Goal: Find specific page/section: Find specific page/section

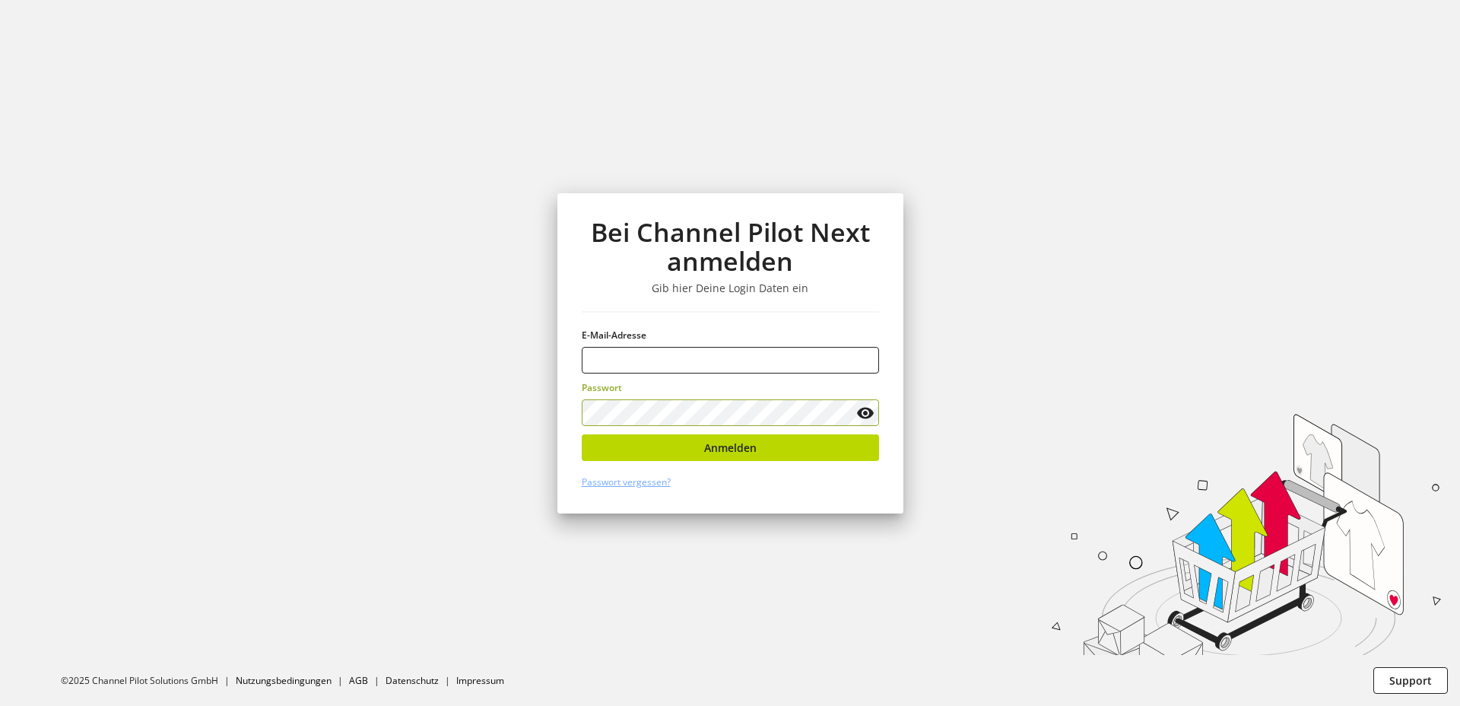
type input "**********"
click at [730, 446] on span "Anmelden" at bounding box center [730, 447] width 52 height 16
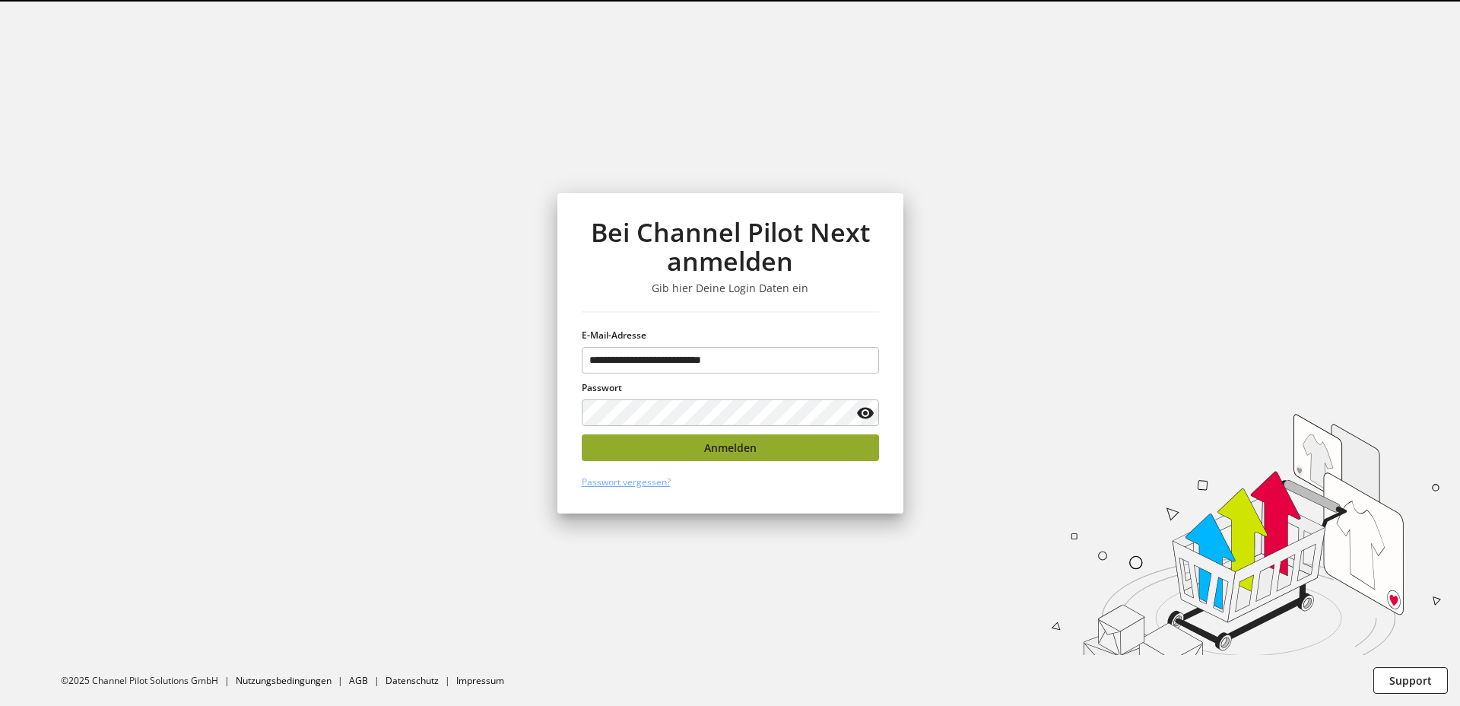
select select "********"
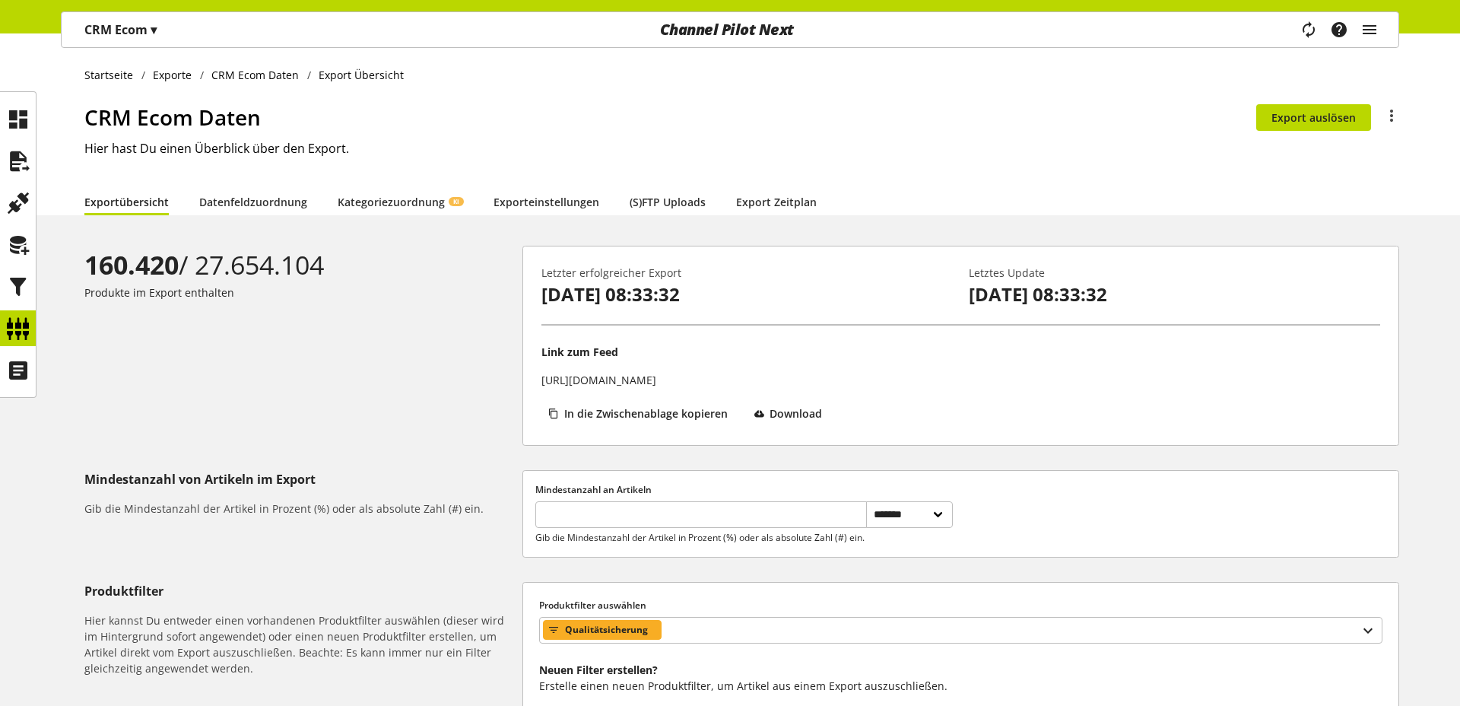
drag, startPoint x: 474, startPoint y: 345, endPoint x: 386, endPoint y: 328, distance: 89.9
click at [474, 346] on div "160.420 / 27.654.104 Produkte im Export enthalten" at bounding box center [303, 346] width 438 height 200
click at [962, 115] on h1 "CRM Ecom Daten" at bounding box center [670, 117] width 1172 height 32
click at [18, 323] on icon at bounding box center [18, 328] width 24 height 30
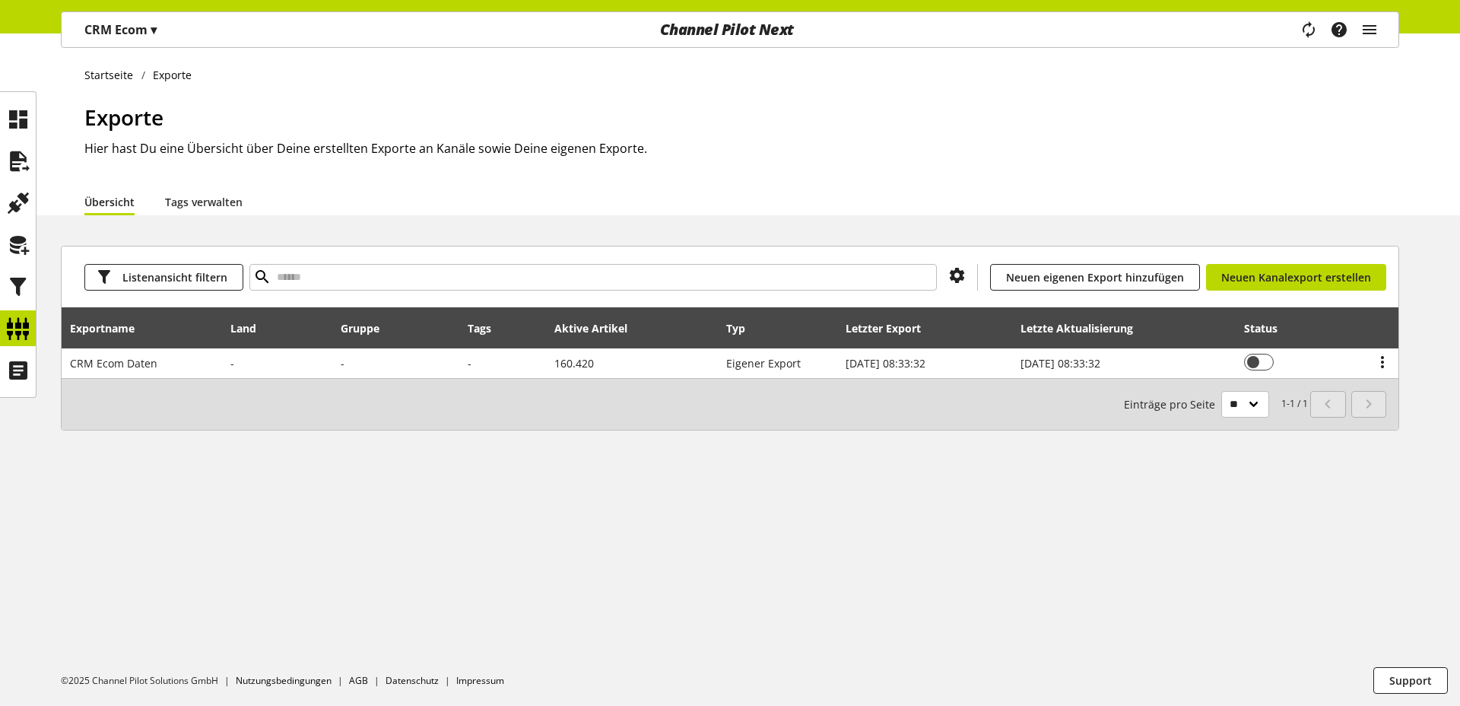
drag, startPoint x: 687, startPoint y: 145, endPoint x: 674, endPoint y: 146, distance: 12.9
click at [683, 144] on h2 "Hier hast Du eine Übersicht über Deine erstellten Exporte an Kanäle sowie Deine…" at bounding box center [741, 148] width 1314 height 18
drag, startPoint x: 596, startPoint y: 147, endPoint x: 551, endPoint y: 144, distance: 45.0
click at [551, 144] on h2 "Hier hast Du eine Übersicht über Deine erstellten Exporte an Kanäle sowie Deine…" at bounding box center [741, 148] width 1314 height 18
click at [583, 139] on h2 "Hier hast Du eine Übersicht über Deine erstellten Exporte an Kanäle sowie Deine…" at bounding box center [741, 148] width 1314 height 18
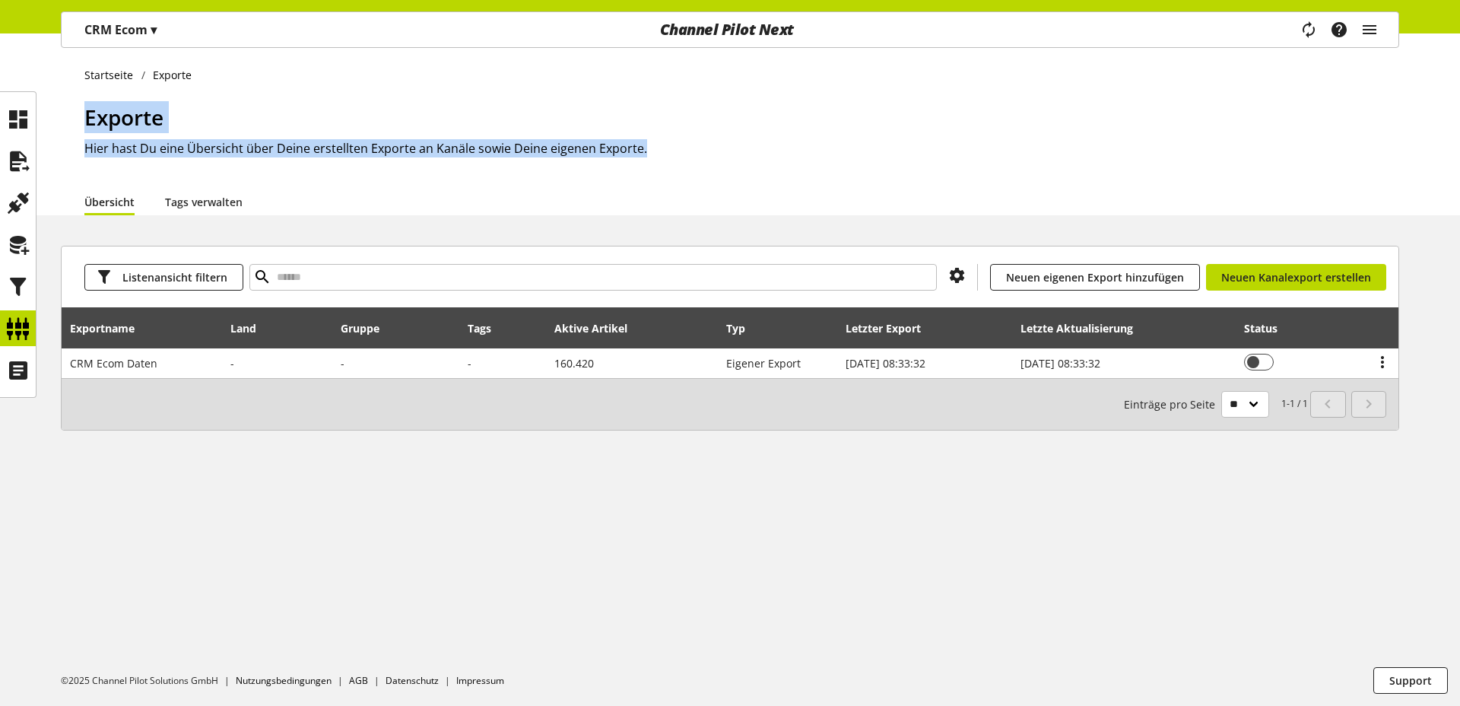
drag, startPoint x: 654, startPoint y: 149, endPoint x: 127, endPoint y: 121, distance: 527.6
click at [86, 124] on div "Exporte Hier hast Du eine Übersicht über Deine erstellten Exporte an Kanäle sow…" at bounding box center [741, 144] width 1314 height 87
click at [335, 122] on h1 "Exporte" at bounding box center [741, 117] width 1314 height 32
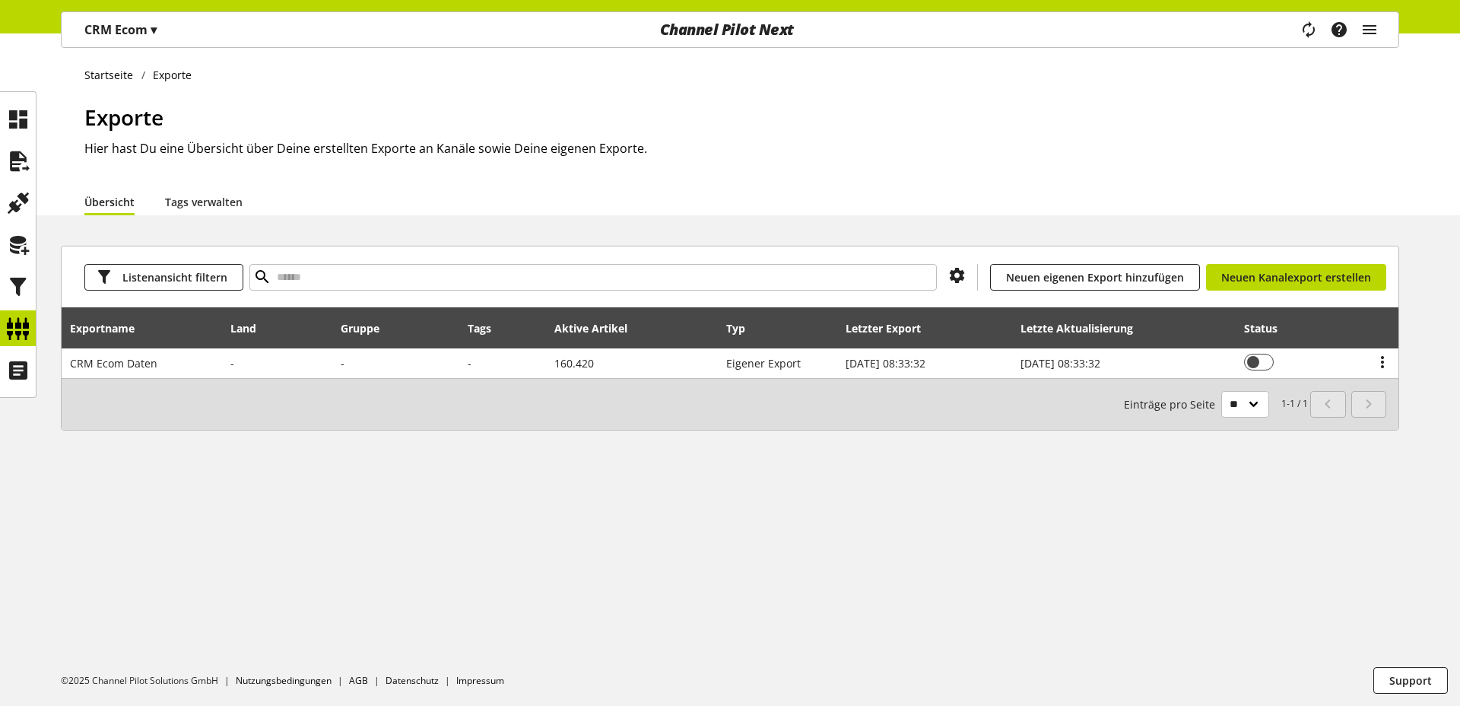
click at [1013, 236] on div "Startseite Exporte Exporte Hier hast Du eine Übersicht über Deine erstellten Ex…" at bounding box center [730, 369] width 1460 height 672
click at [1219, 199] on div "Übersicht Tags verwalten" at bounding box center [741, 201] width 1314 height 27
